Goal: Task Accomplishment & Management: Manage account settings

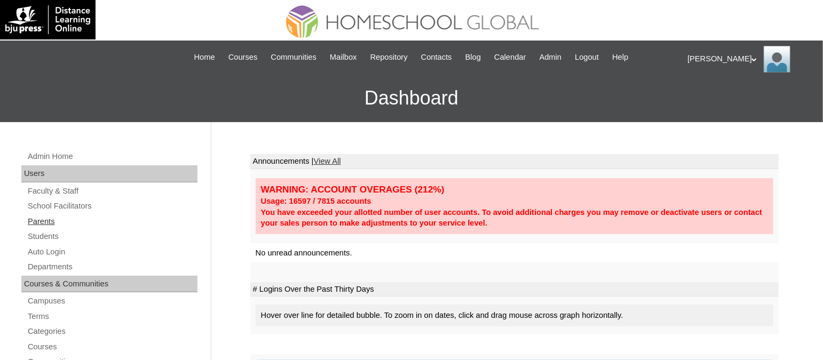
click at [42, 223] on link "Parents" at bounding box center [112, 221] width 171 height 13
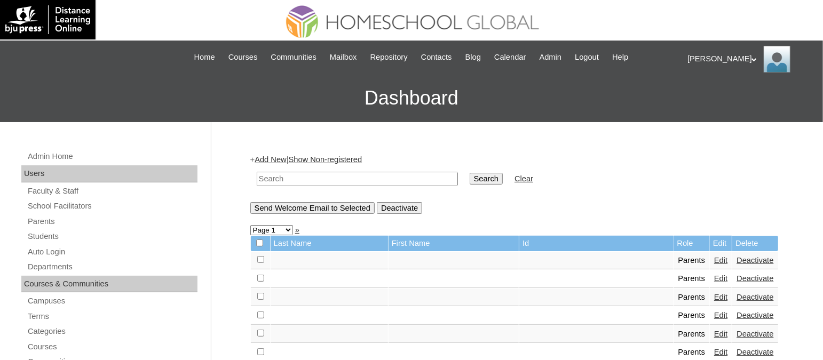
click at [327, 178] on input "text" at bounding box center [357, 179] width 201 height 14
paste input "TOUCHPH2025-MHS010103"
type input "TOUCHPH2025-MHS010103"
click at [470, 173] on input "Search" at bounding box center [486, 179] width 33 height 12
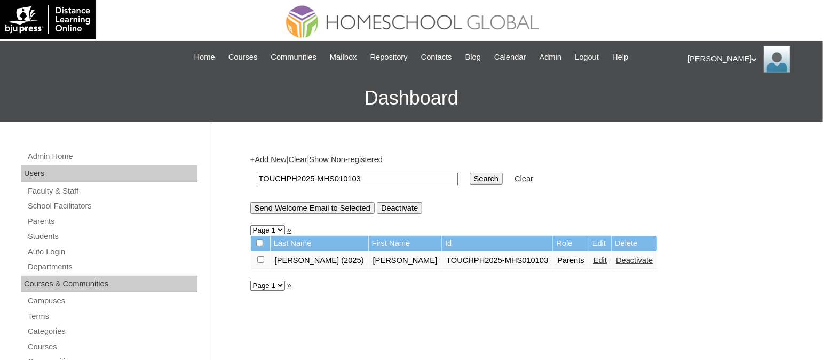
click at [593, 256] on link "Edit" at bounding box center [599, 260] width 13 height 9
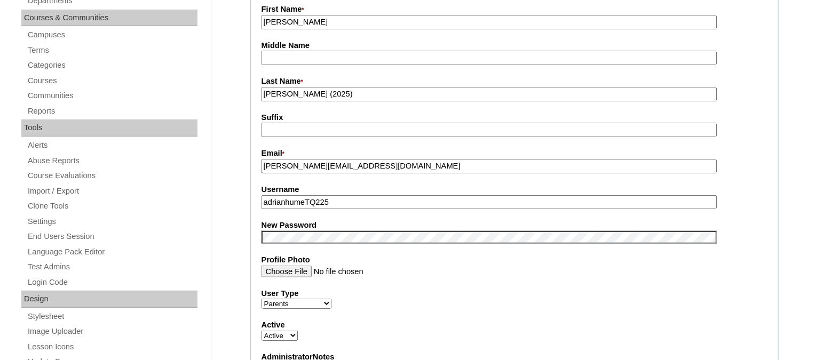
scroll to position [323, 0]
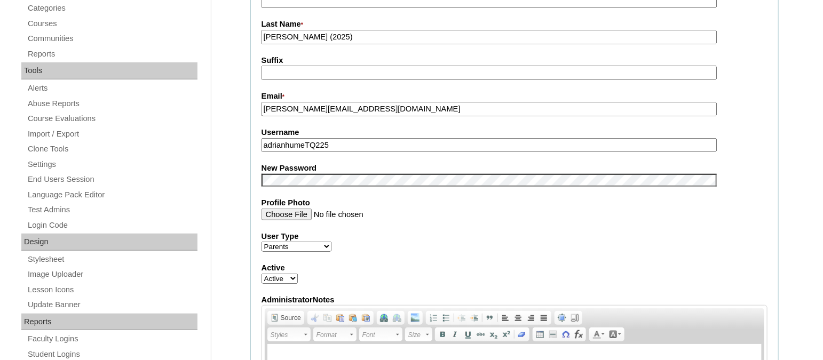
click at [443, 197] on label "Profile Photo" at bounding box center [515, 202] width 506 height 11
click at [443, 209] on input "Profile Photo" at bounding box center [489, 215] width 455 height 12
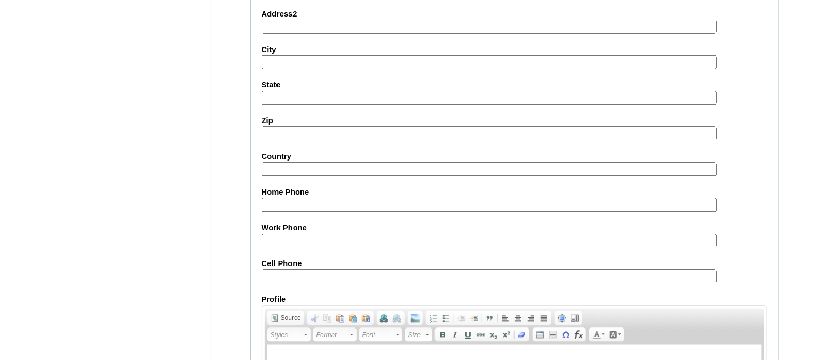
scroll to position [1023, 0]
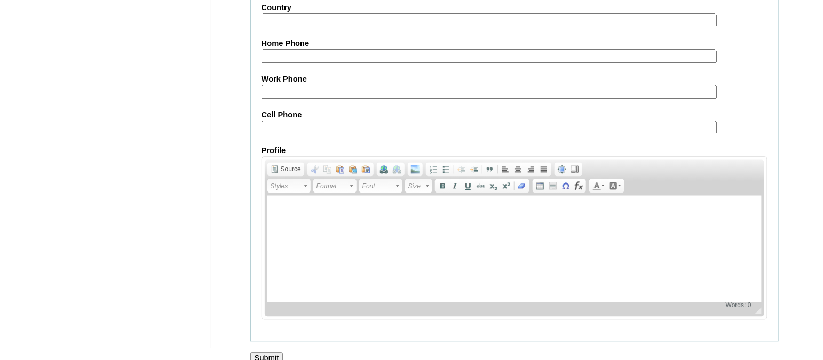
click at [266, 352] on input "Submit" at bounding box center [266, 358] width 33 height 12
